Goal: Transaction & Acquisition: Download file/media

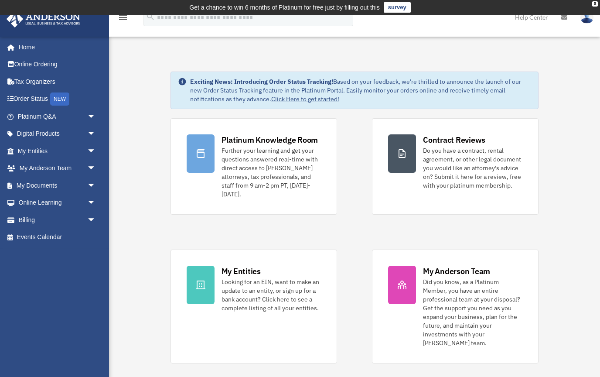
click at [91, 189] on span "arrow_drop_down" at bounding box center [95, 186] width 17 height 18
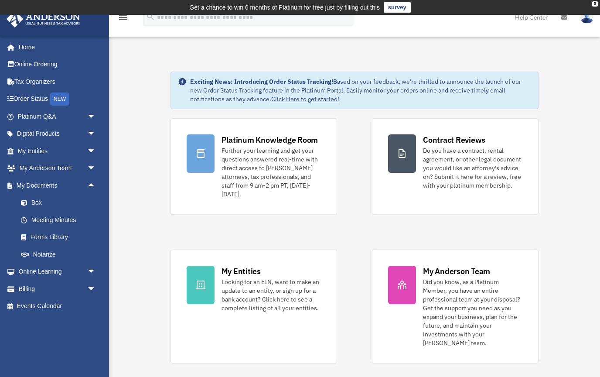
click at [41, 198] on link "Box" at bounding box center [60, 202] width 97 height 17
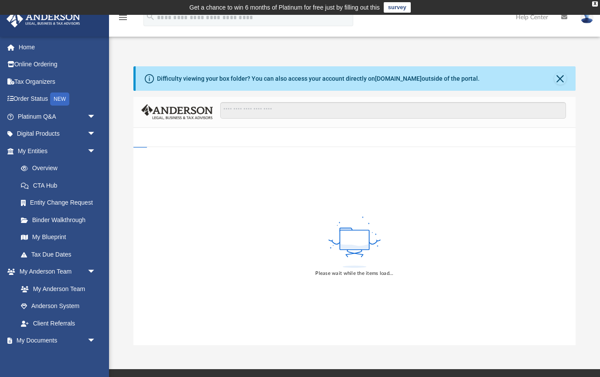
click at [557, 78] on button "Close" at bounding box center [560, 78] width 12 height 12
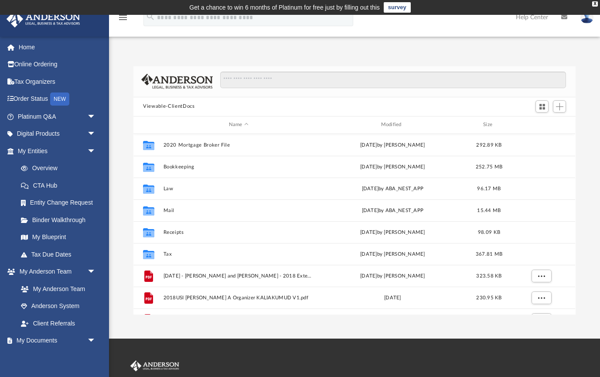
scroll to position [198, 442]
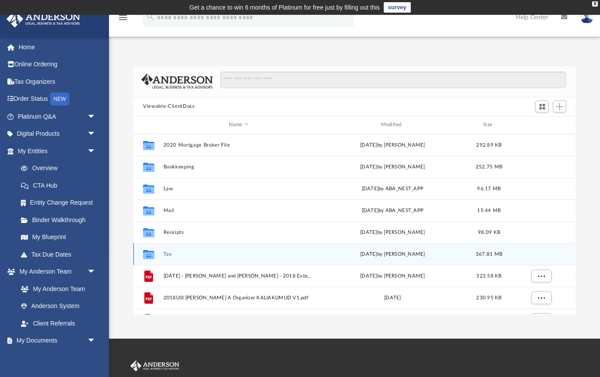
click at [211, 255] on button "Tax" at bounding box center [238, 254] width 150 height 6
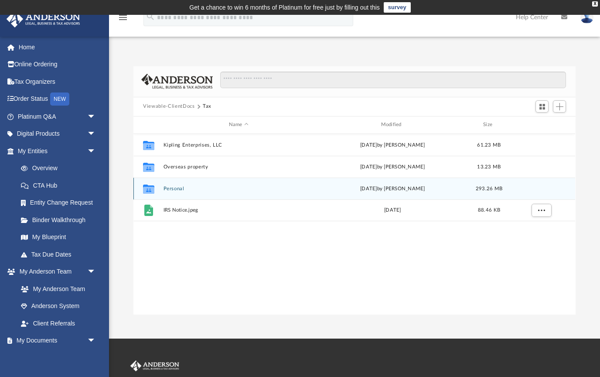
click at [248, 190] on button "Personal" at bounding box center [238, 188] width 150 height 6
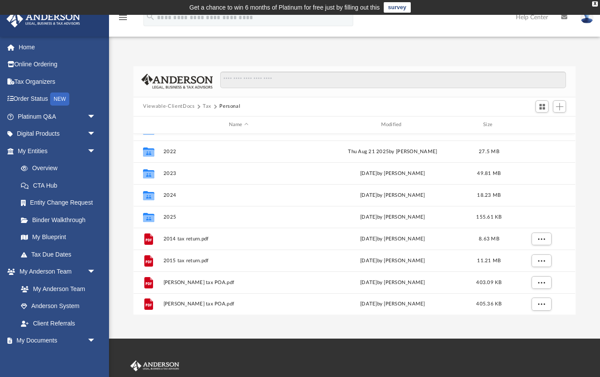
scroll to position [168, 0]
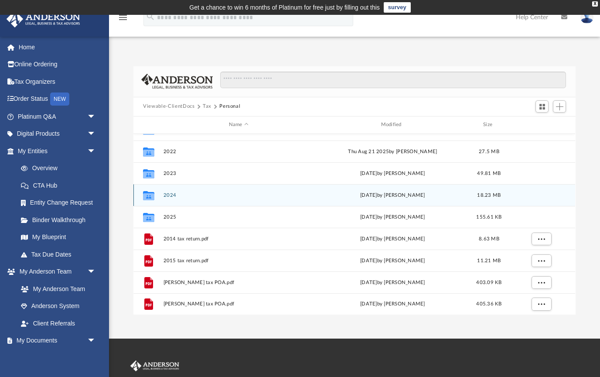
click at [157, 192] on div "Collaborated Folder" at bounding box center [149, 195] width 22 height 14
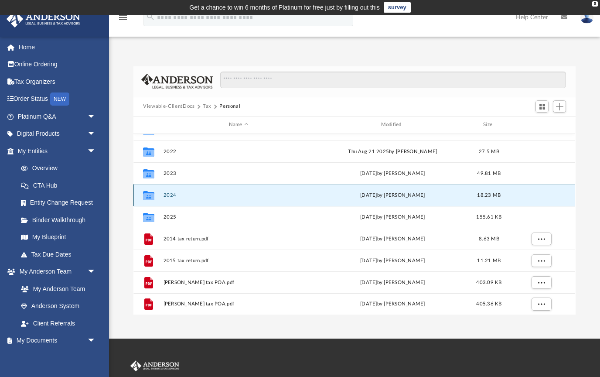
click at [175, 194] on button "2024" at bounding box center [238, 195] width 150 height 6
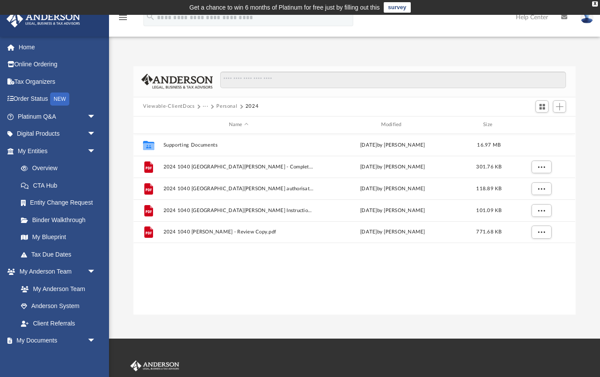
scroll to position [0, 0]
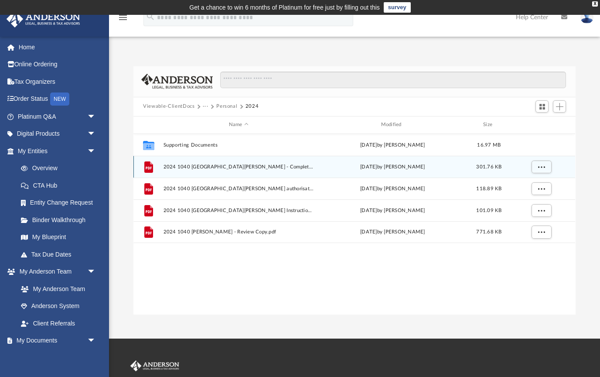
click at [247, 168] on span "2024 1040 [GEOGRAPHIC_DATA][PERSON_NAME] - Completed Copy.pdf" at bounding box center [238, 166] width 150 height 6
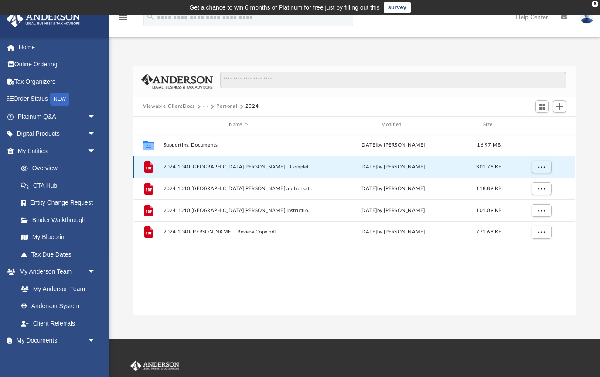
click at [543, 166] on span "More options" at bounding box center [541, 166] width 7 height 5
click at [535, 184] on li "Preview" at bounding box center [533, 183] width 25 height 9
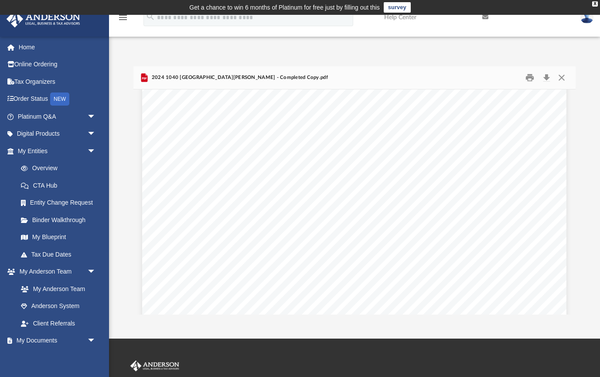
scroll to position [5672, 0]
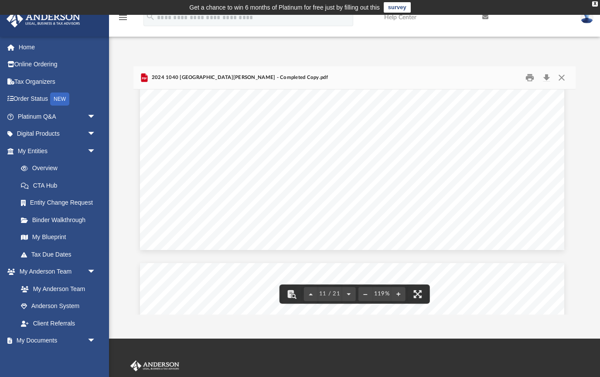
click at [574, 67] on div "2024 1040 [GEOGRAPHIC_DATA][PERSON_NAME] - Completed Copy.pdf" at bounding box center [353, 77] width 441 height 23
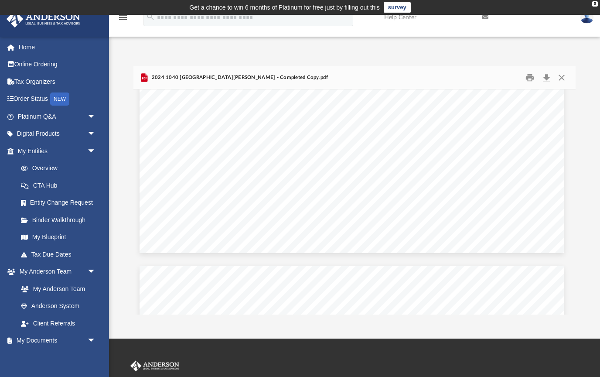
click at [544, 72] on button "Download" at bounding box center [546, 78] width 16 height 14
